Goal: Navigation & Orientation: Find specific page/section

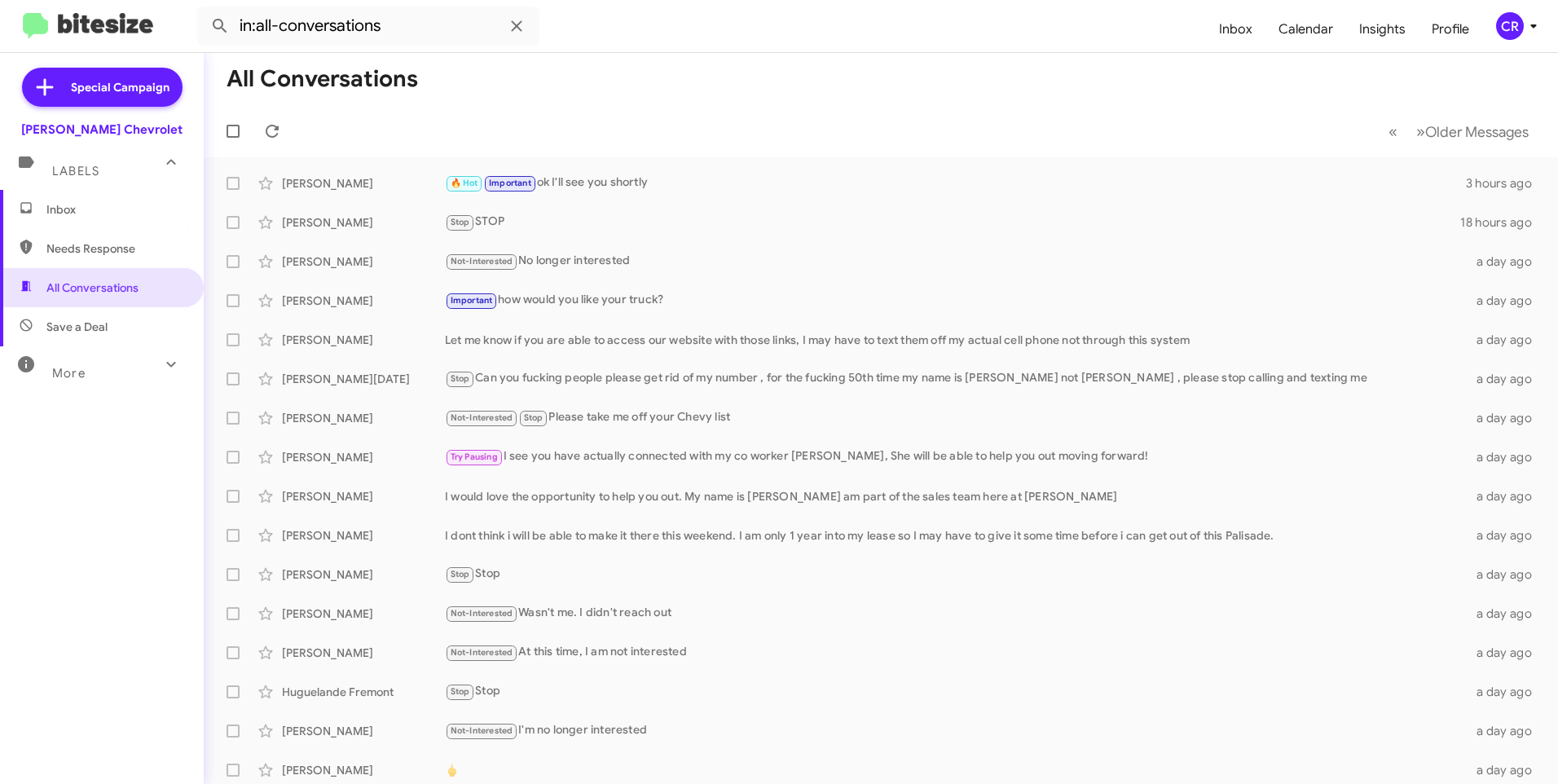
drag, startPoint x: 116, startPoint y: 245, endPoint x: 99, endPoint y: 250, distance: 17.7
click at [116, 245] on span "Needs Response" at bounding box center [115, 248] width 138 height 16
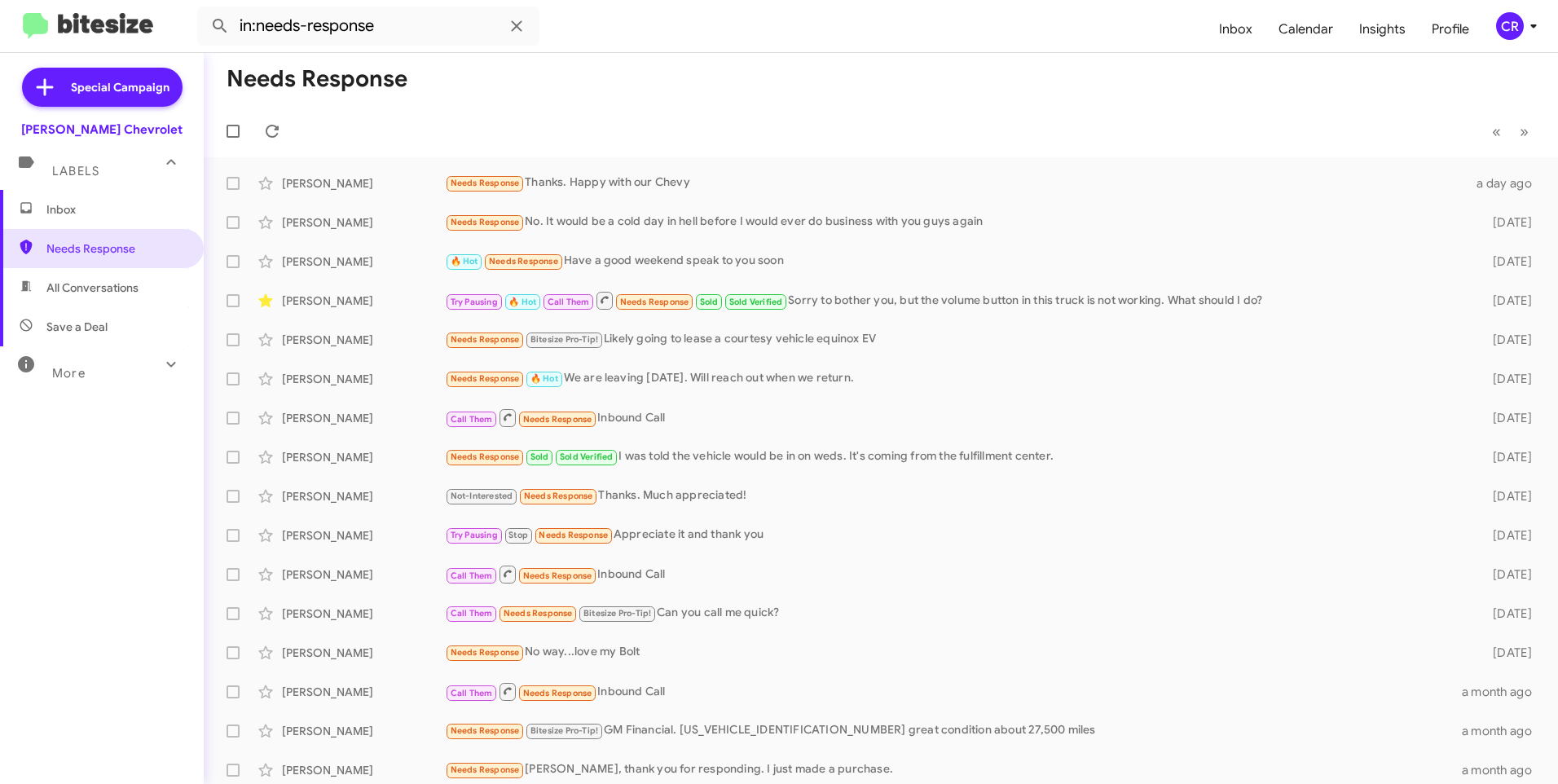
click at [78, 314] on span "Save a Deal" at bounding box center [102, 326] width 203 height 39
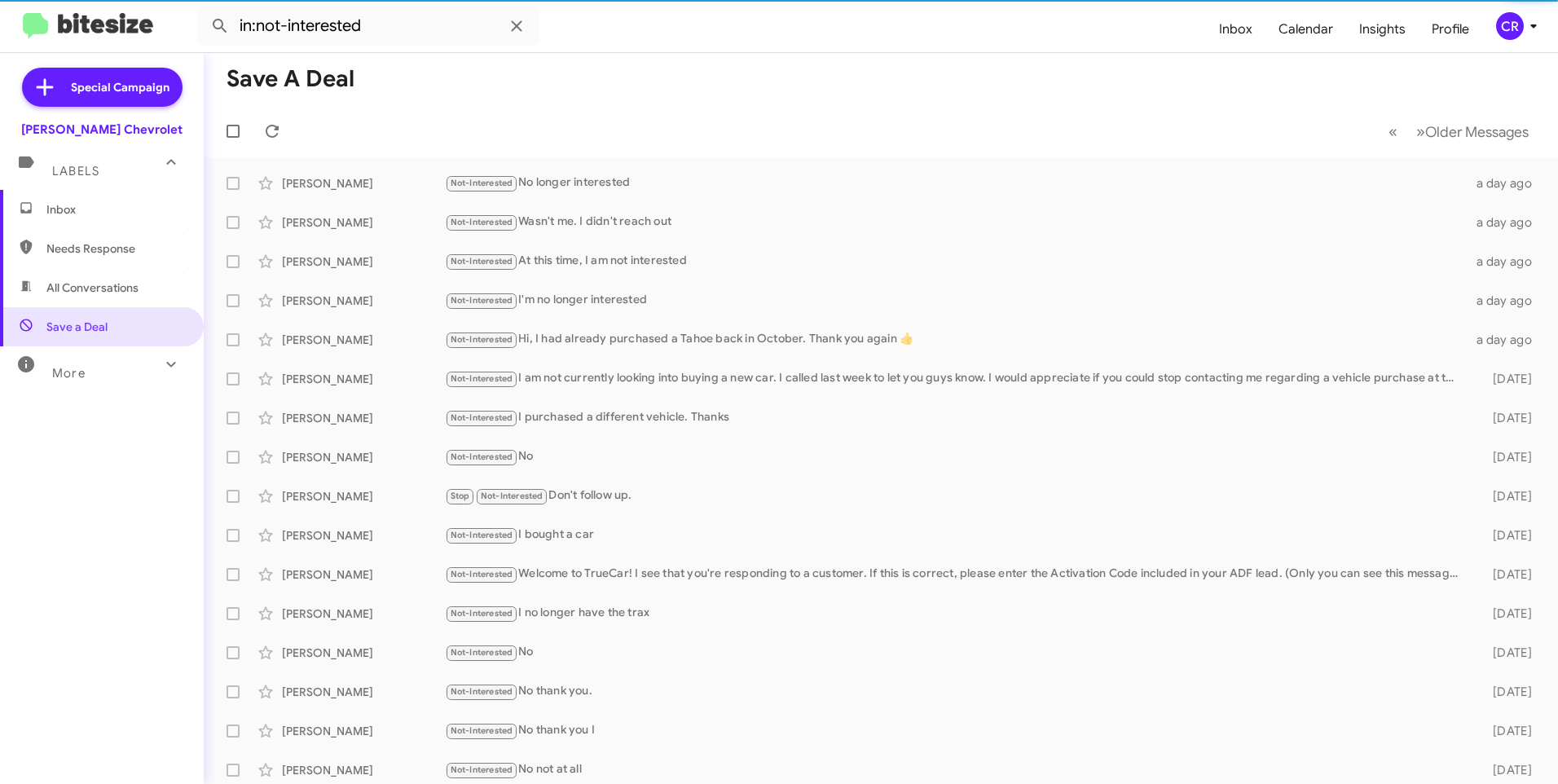
click at [90, 286] on span "All Conversations" at bounding box center [92, 287] width 92 height 16
type input "in:all-conversations"
